Goal: Task Accomplishment & Management: Manage account settings

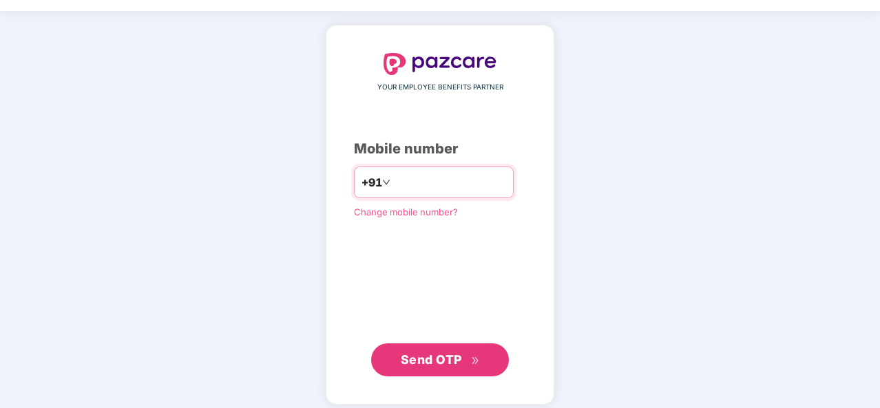
scroll to position [41, 0]
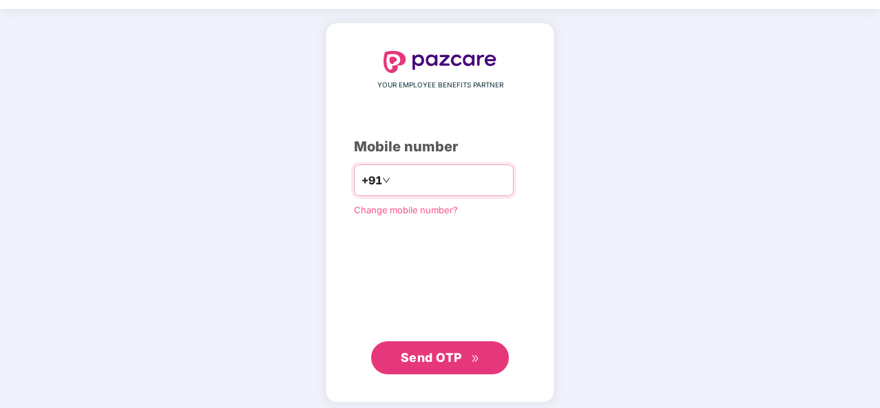
type input "**********"
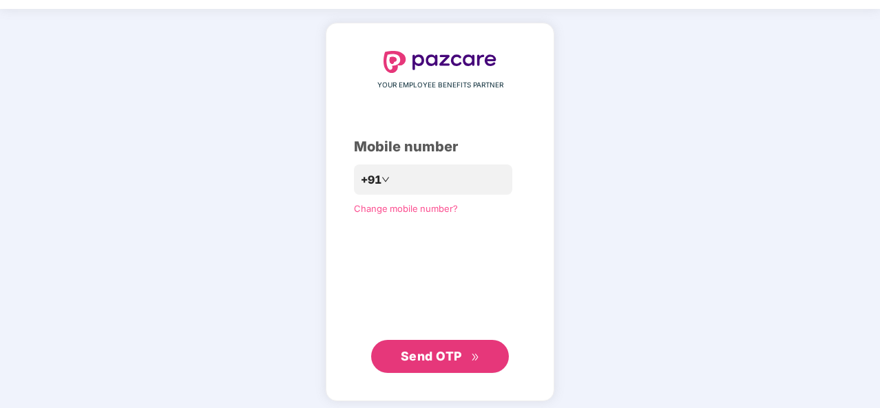
click at [427, 355] on span "Send OTP" at bounding box center [431, 356] width 61 height 14
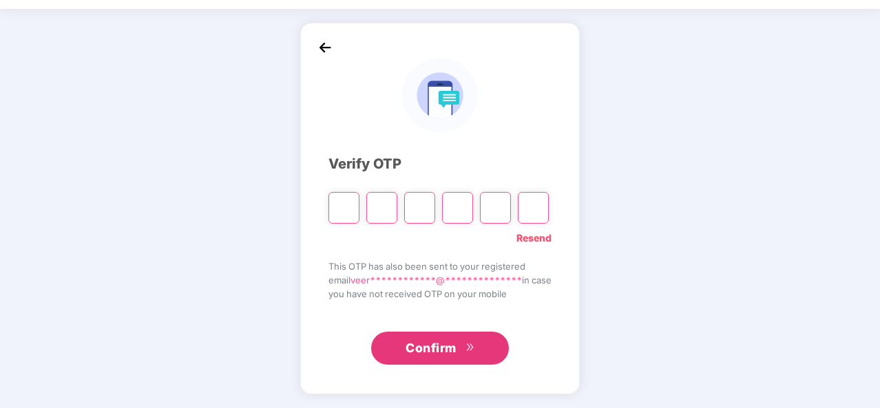
scroll to position [40, 0]
type input "*"
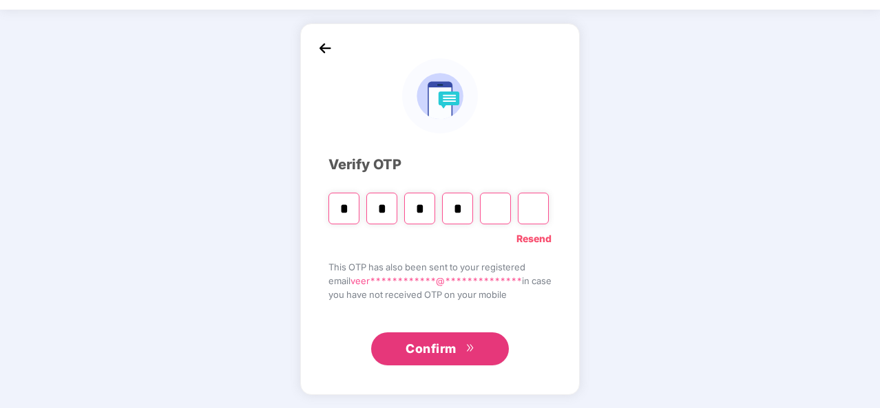
type input "*"
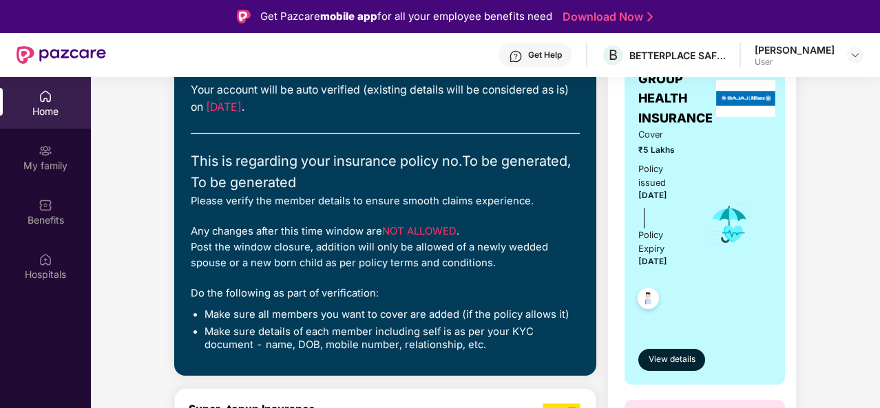
scroll to position [0, 0]
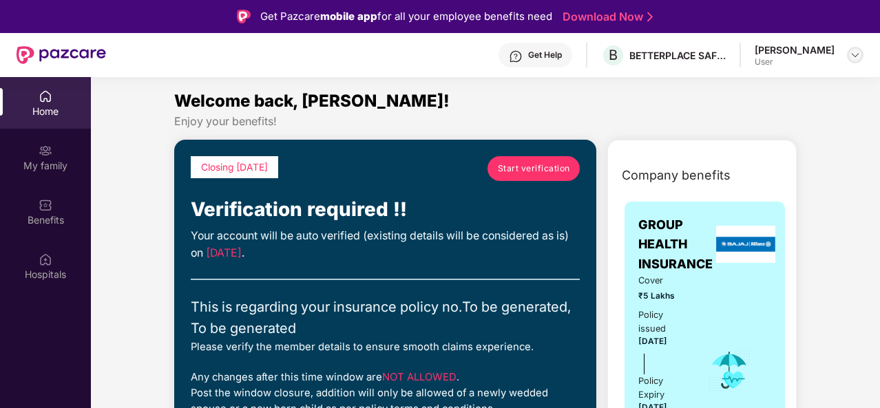
click at [860, 54] on img at bounding box center [855, 55] width 11 height 11
